Goal: Navigation & Orientation: Understand site structure

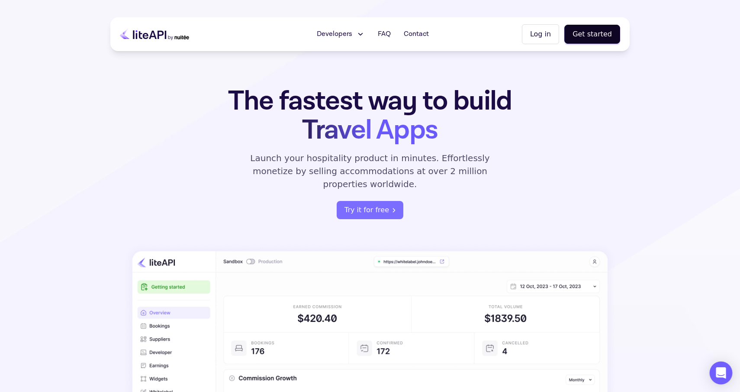
click at [715, 365] on div "Open Intercom Messenger" at bounding box center [721, 372] width 23 height 23
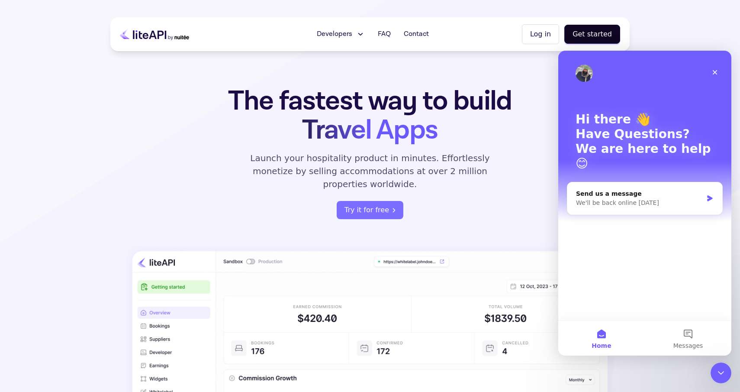
click at [582, 76] on img "Intercom messenger" at bounding box center [583, 72] width 17 height 17
click at [655, 189] on div "Send us a message" at bounding box center [639, 193] width 127 height 9
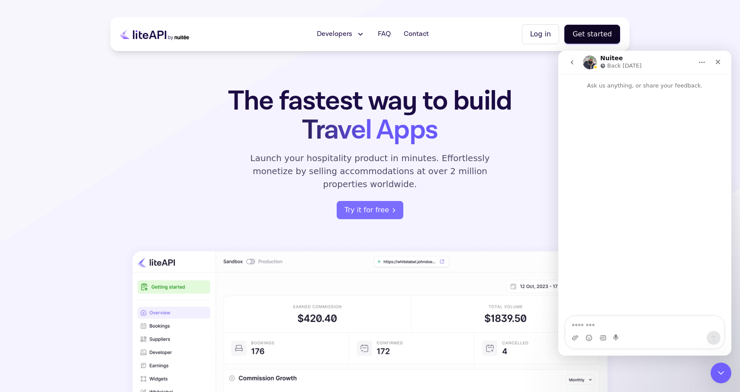
click at [609, 56] on h1 "Nuitee" at bounding box center [611, 58] width 22 height 6
click at [703, 62] on icon "Home" at bounding box center [702, 62] width 6 height 1
click at [684, 81] on div "Expand window" at bounding box center [683, 84] width 48 height 9
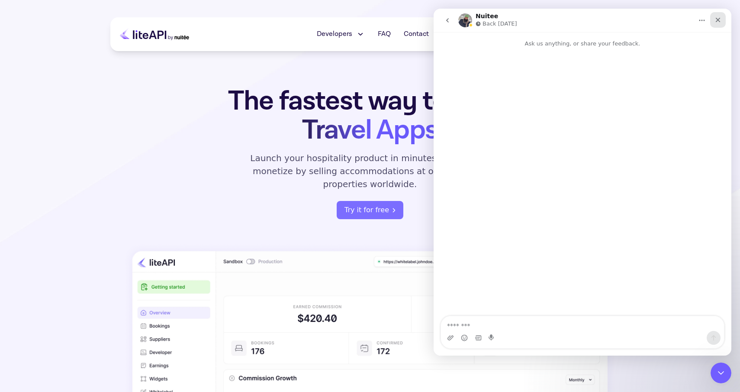
click at [721, 18] on div "Close" at bounding box center [718, 20] width 16 height 16
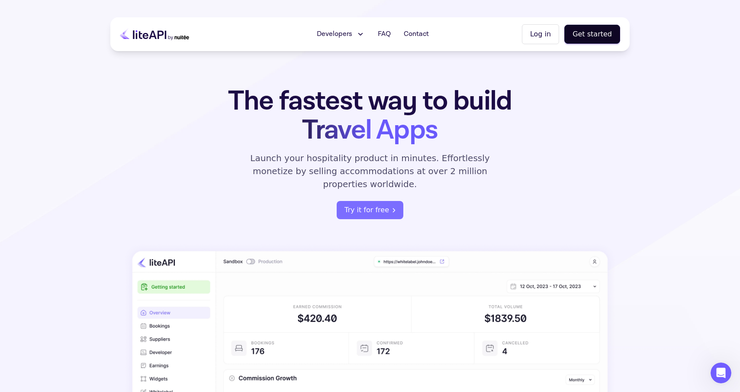
click at [625, 133] on div "The fastest way to build Travel Apps Launch your hospitality product in minutes…" at bounding box center [369, 313] width 519 height 452
